Goal: Ask a question

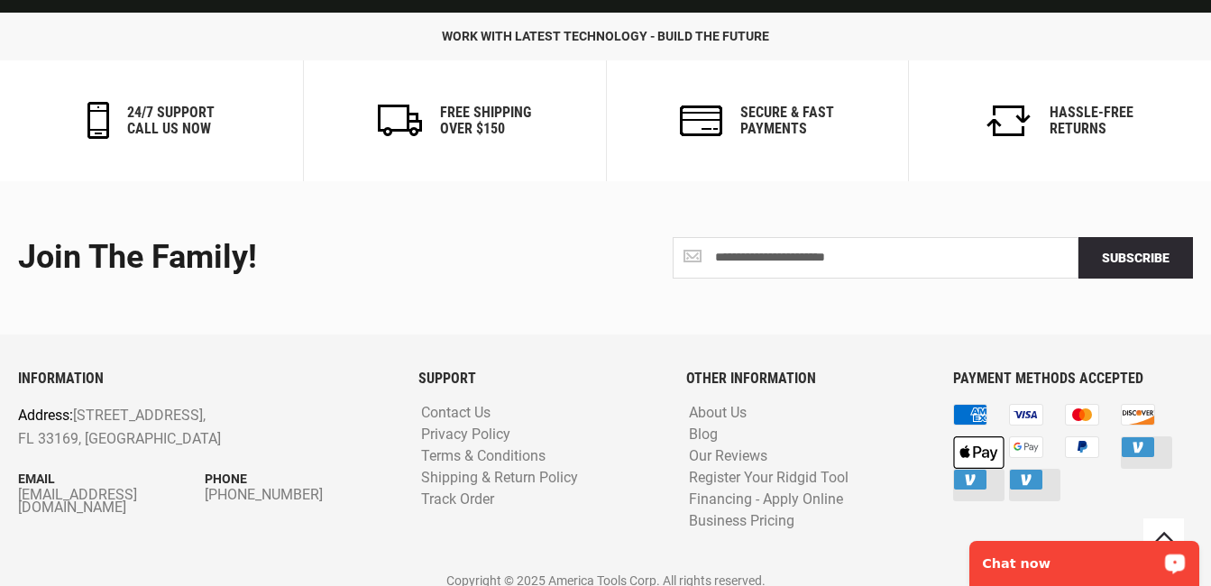
click at [1064, 558] on p "Chat now" at bounding box center [1071, 563] width 178 height 14
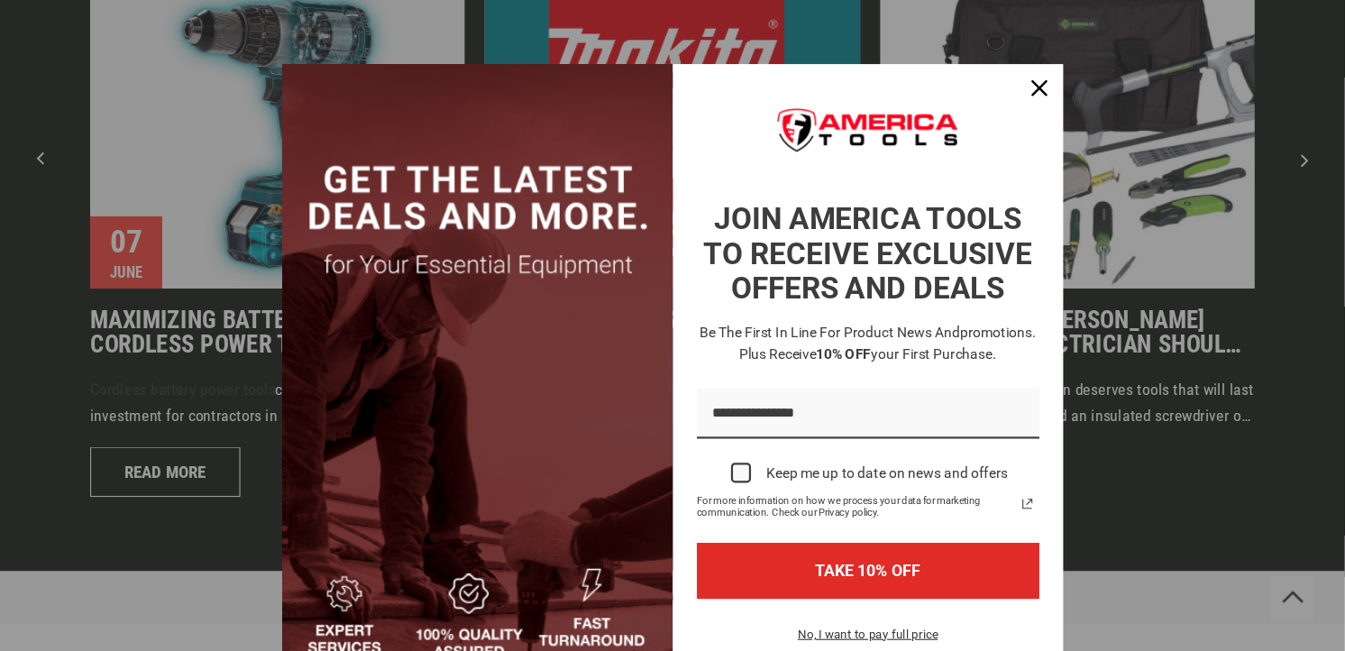
scroll to position [4116, 0]
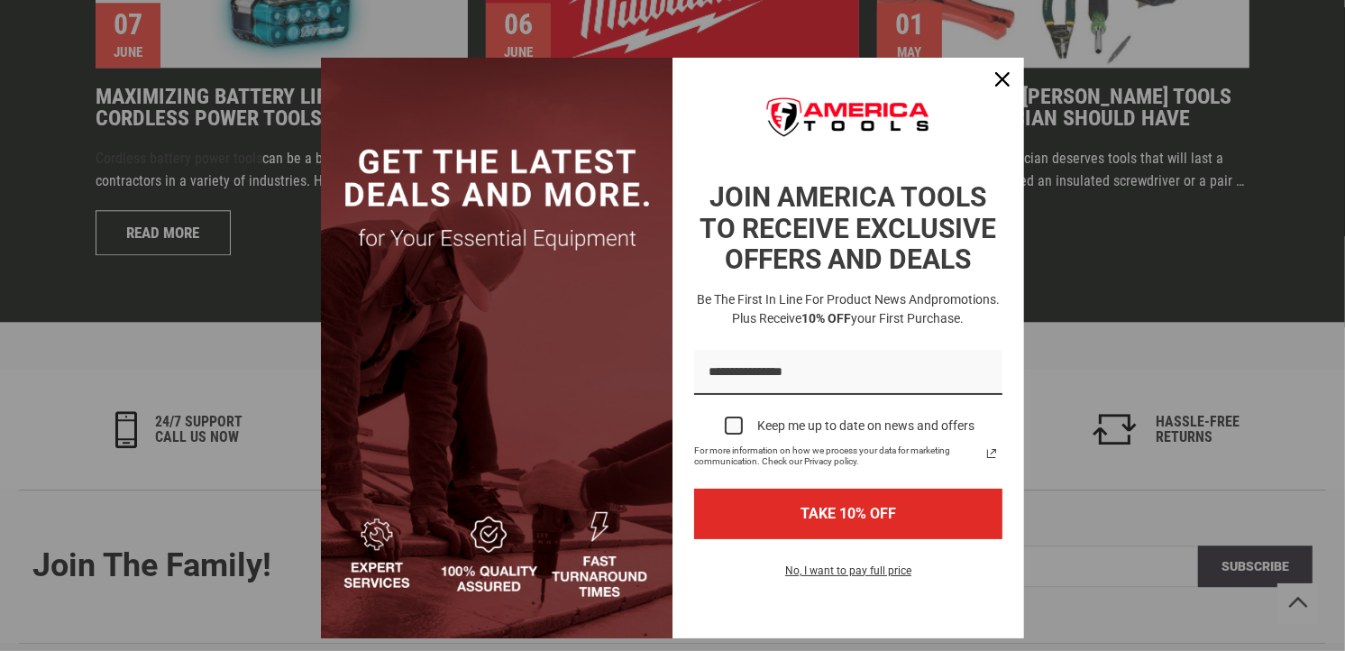
click at [200, 244] on div "Marketing offer form" at bounding box center [672, 325] width 1345 height 651
drag, startPoint x: 983, startPoint y: 68, endPoint x: 966, endPoint y: 106, distance: 42.4
click at [988, 68] on div "Close" at bounding box center [1002, 79] width 29 height 29
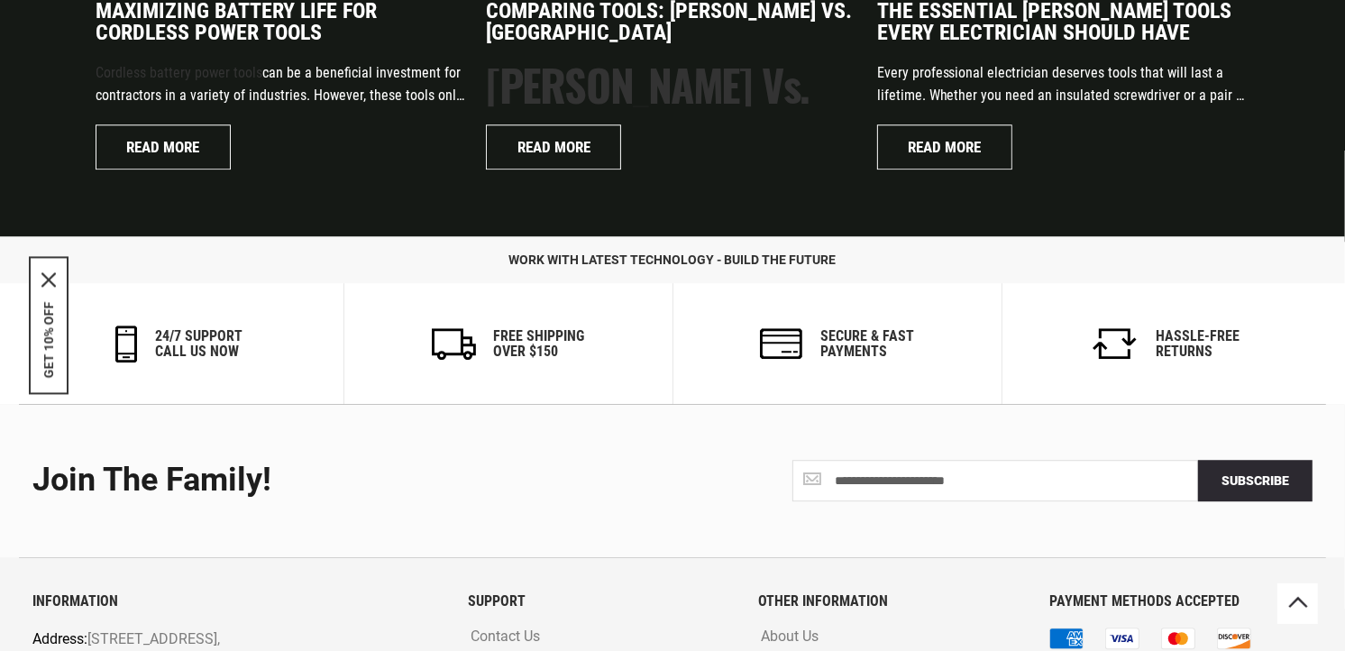
scroll to position [4377, 0]
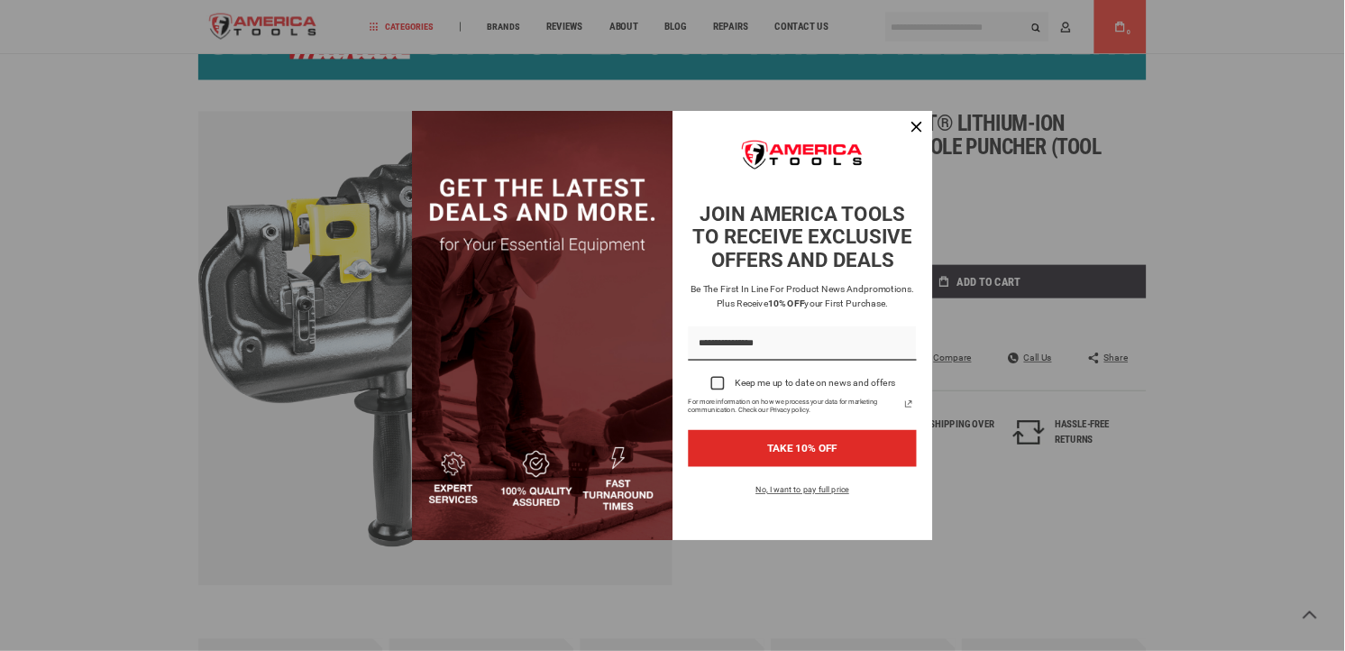
scroll to position [144, 0]
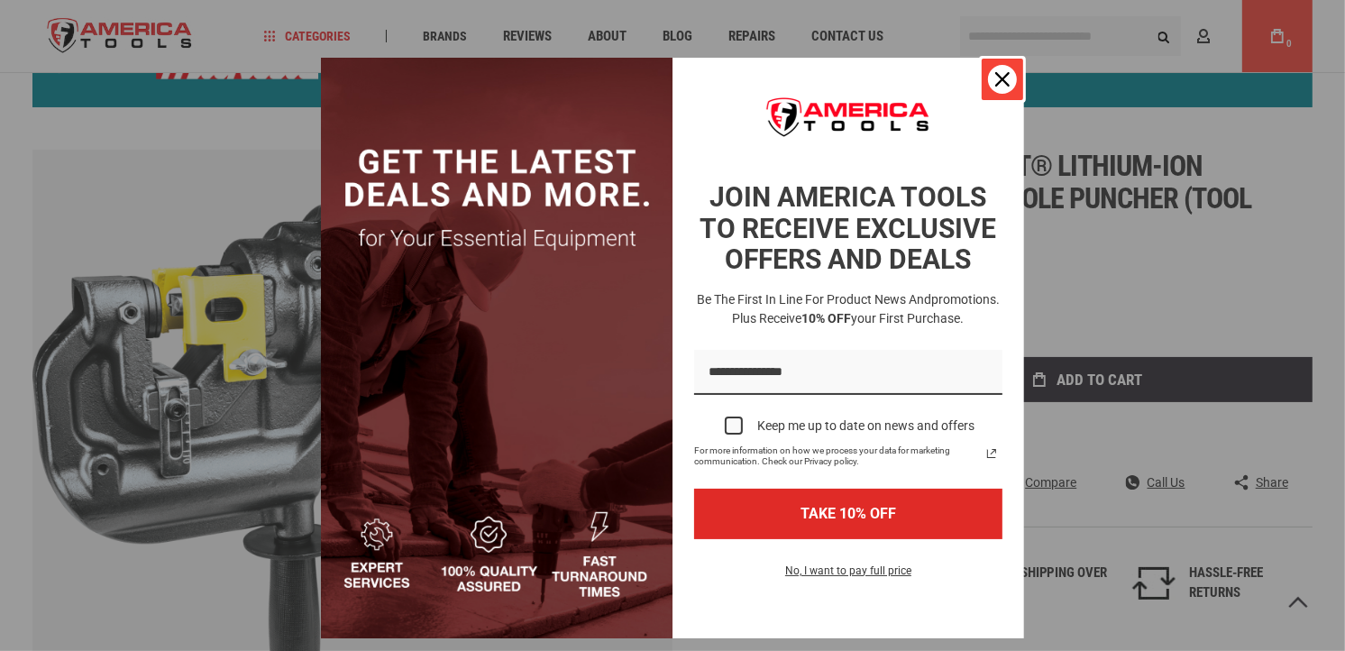
click at [988, 78] on div "Close" at bounding box center [1002, 79] width 29 height 29
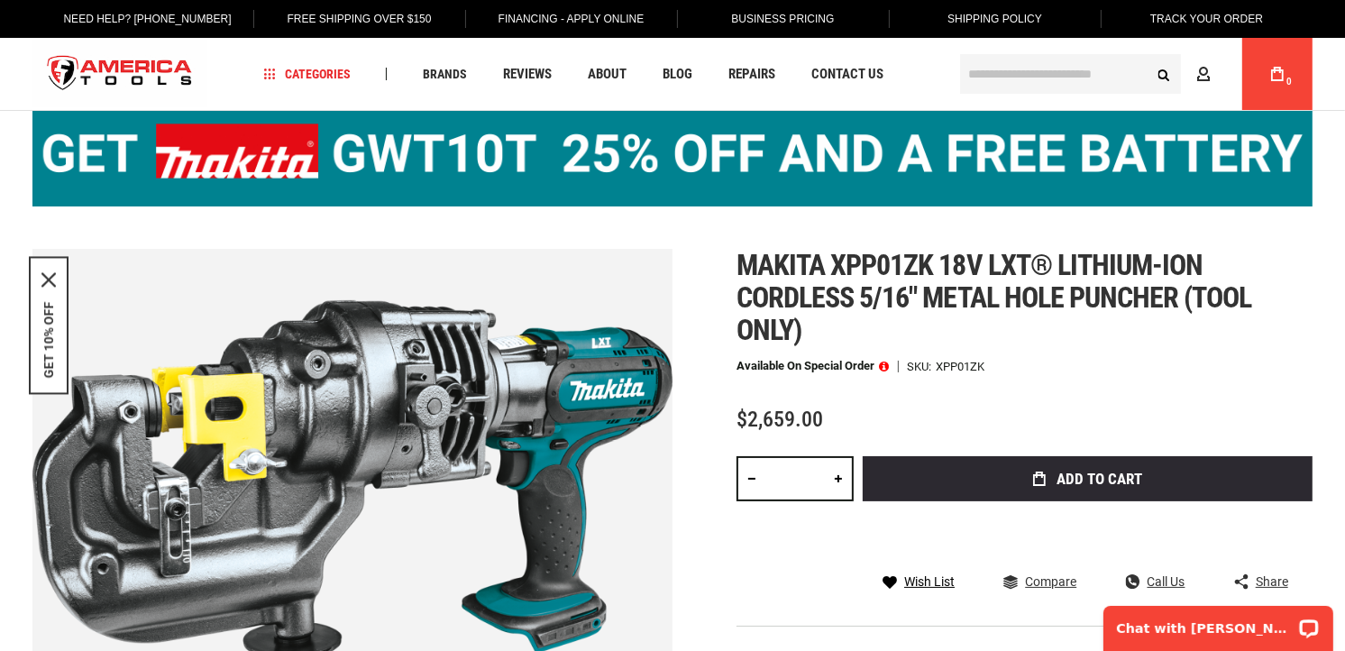
scroll to position [43, 0]
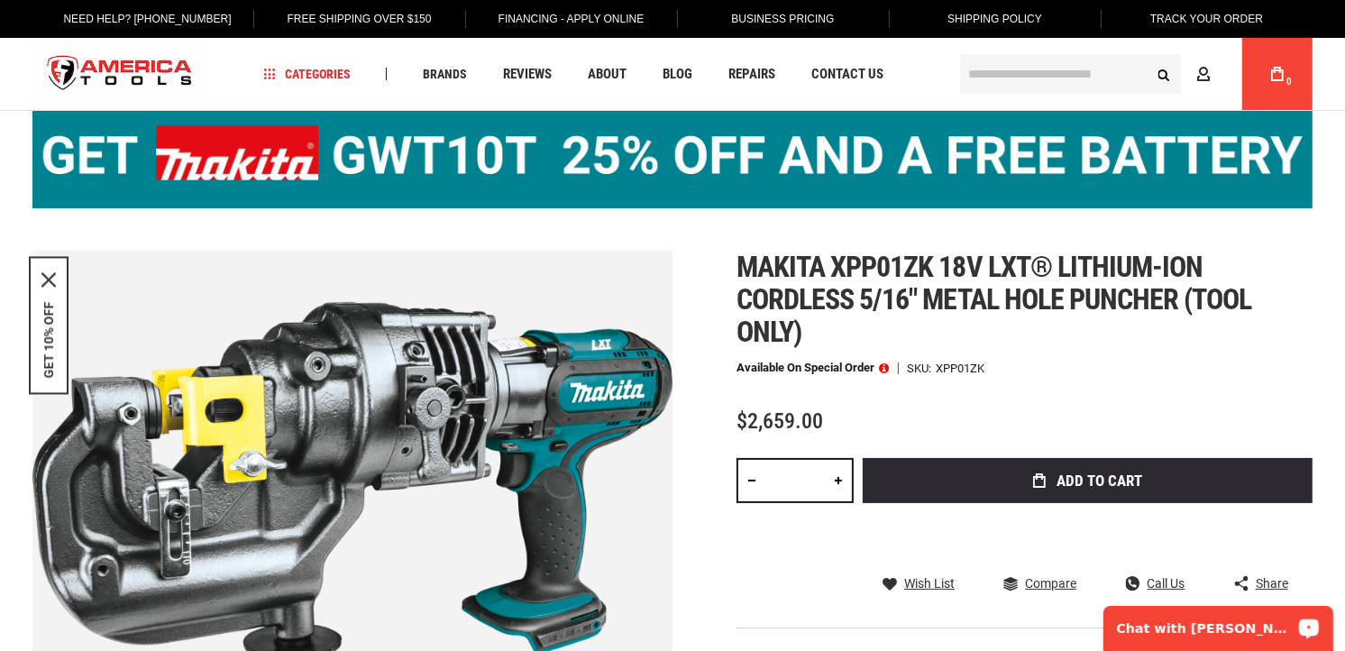
click at [1175, 585] on div "Chat with [PERSON_NAME]" at bounding box center [1217, 627] width 230 height 45
drag, startPoint x: 1071, startPoint y: 264, endPoint x: 1218, endPoint y: 264, distance: 146.9
click at [1210, 264] on h1 "Makita xpp01zk 18v lxt® lithium-ion cordless 5/16" metal hole puncher (tool onl…" at bounding box center [1024, 299] width 576 height 97
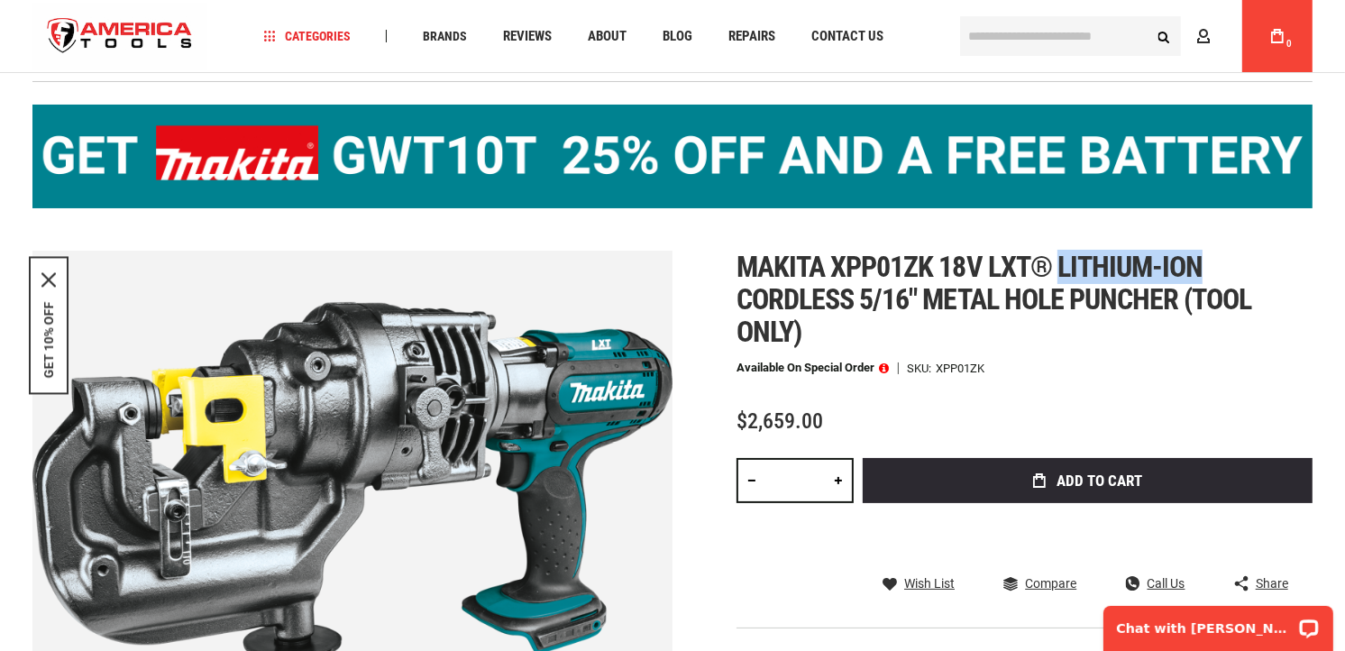
scroll to position [144, 0]
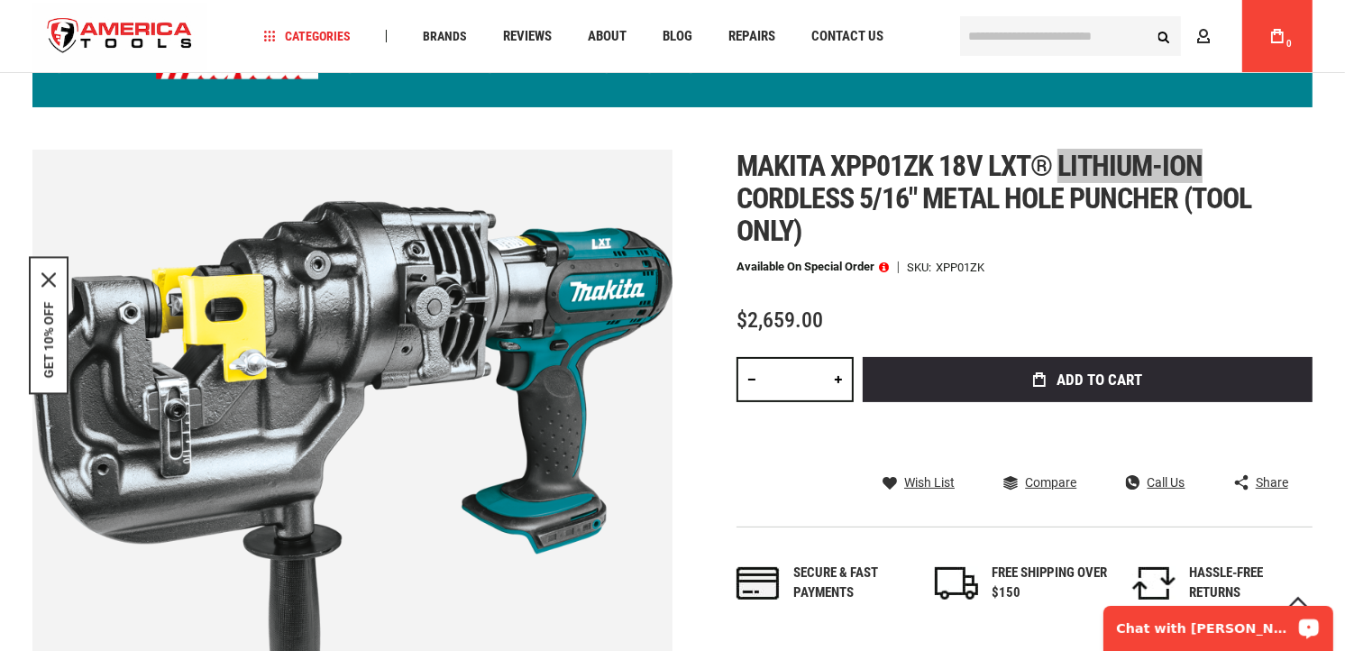
drag, startPoint x: 1139, startPoint y: 604, endPoint x: 1169, endPoint y: 617, distance: 32.7
click at [1169, 585] on p "Chat with [PERSON_NAME]" at bounding box center [1205, 627] width 178 height 14
